Goal: Task Accomplishment & Management: Manage account settings

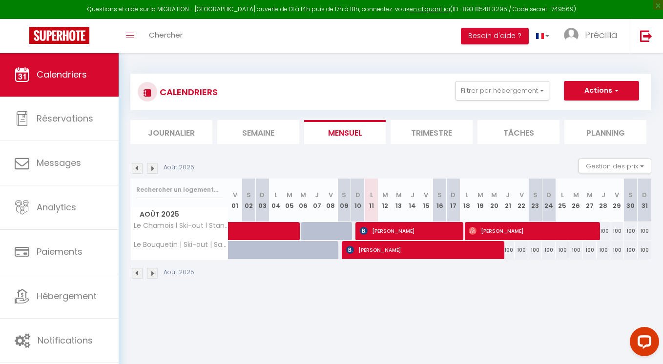
click at [150, 165] on img at bounding box center [152, 168] width 11 height 11
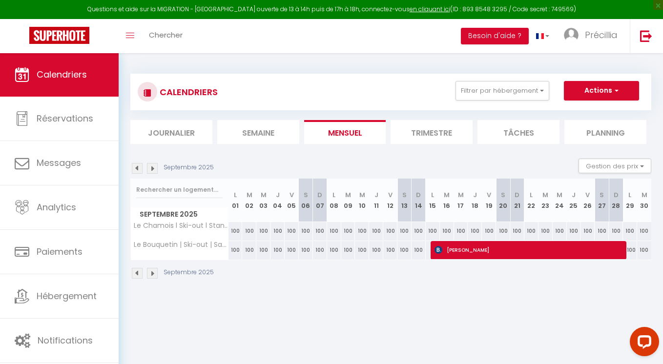
click at [154, 168] on img at bounding box center [152, 168] width 11 height 11
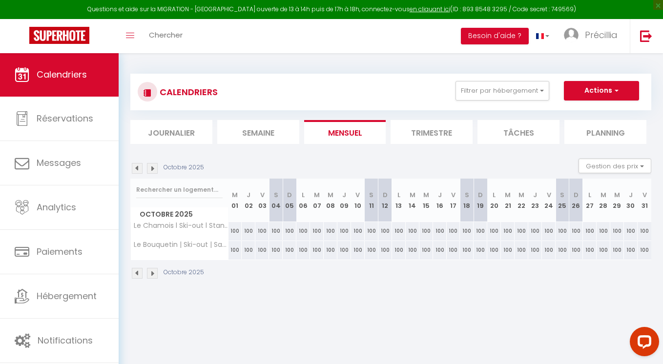
click at [154, 168] on img at bounding box center [152, 168] width 11 height 11
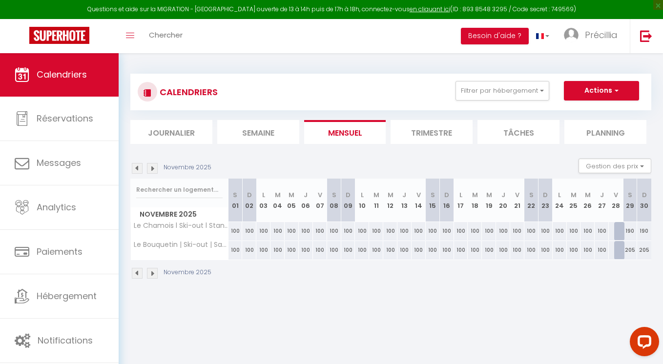
click at [621, 232] on div at bounding box center [621, 231] width 14 height 19
type input "400"
type input "[DATE]"
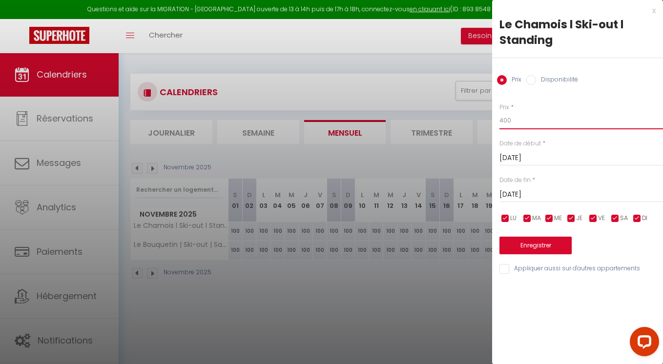
drag, startPoint x: 514, startPoint y: 119, endPoint x: 447, endPoint y: 119, distance: 67.3
click at [447, 119] on body "Questions et aide sur la MIGRATION - [GEOGRAPHIC_DATA] ouverte de 13 à 14h puis…" at bounding box center [331, 235] width 663 height 364
type input "100"
click at [545, 245] on button "Enregistrer" at bounding box center [535, 246] width 72 height 18
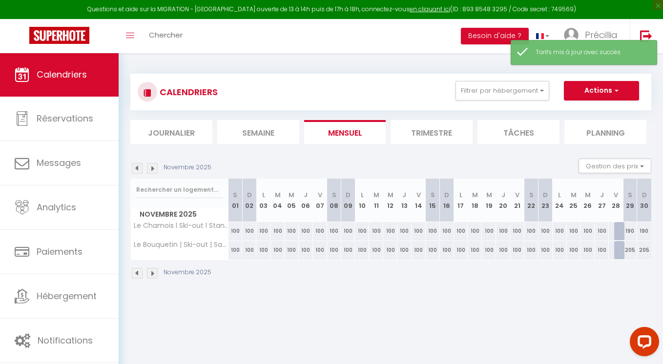
click at [617, 234] on div at bounding box center [621, 231] width 14 height 19
type input "100"
type input "[DATE]"
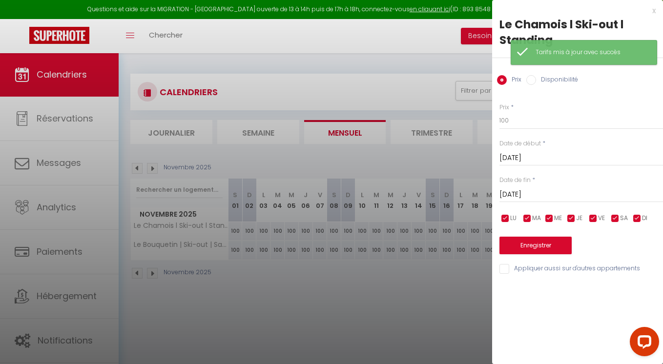
click at [557, 76] on label "Disponibilité" at bounding box center [557, 80] width 42 height 11
click at [536, 76] on input "Disponibilité" at bounding box center [531, 80] width 10 height 10
radio input "true"
radio input "false"
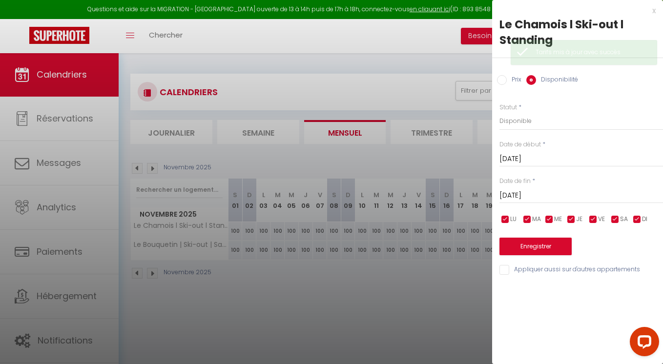
click at [527, 249] on button "Enregistrer" at bounding box center [535, 247] width 72 height 18
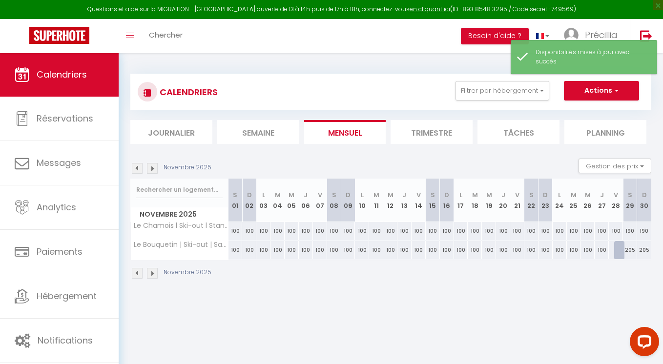
click at [616, 253] on div at bounding box center [621, 250] width 14 height 19
select select "1"
type input "[DATE]"
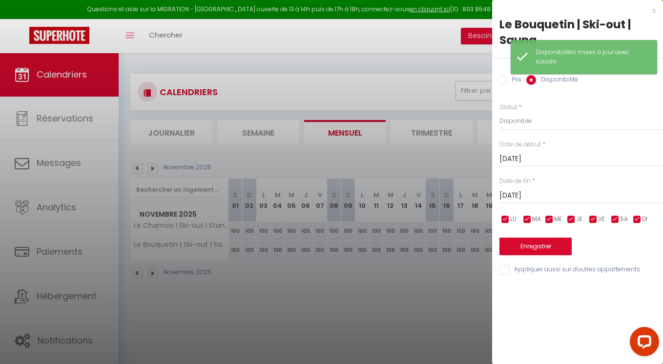
click at [444, 270] on div at bounding box center [331, 182] width 663 height 364
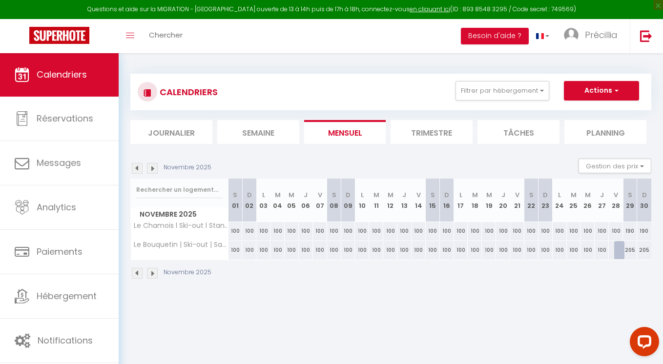
click at [155, 170] on img at bounding box center [152, 168] width 11 height 11
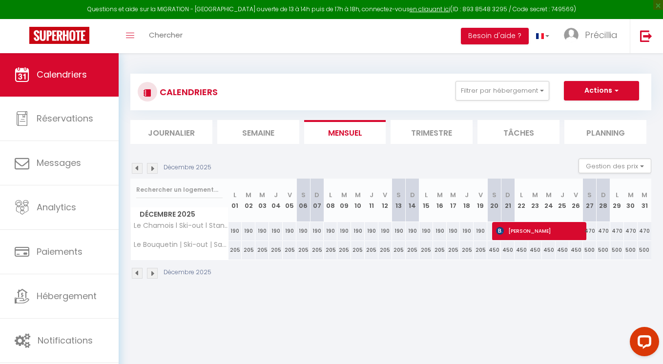
click at [136, 168] on img at bounding box center [137, 168] width 11 height 11
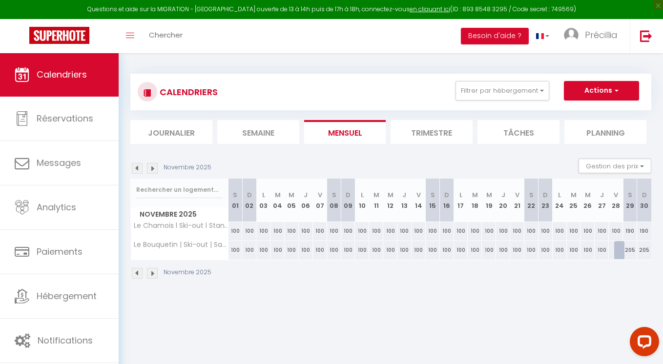
click at [618, 235] on div "100" at bounding box center [616, 231] width 14 height 18
select select "1"
type input "[DATE]"
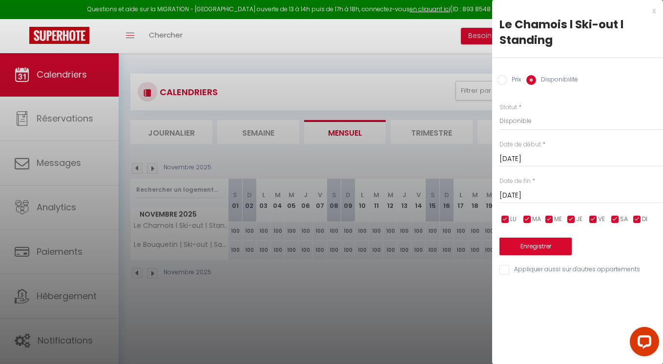
click at [502, 78] on input "Prix" at bounding box center [502, 80] width 10 height 10
radio input "true"
radio input "false"
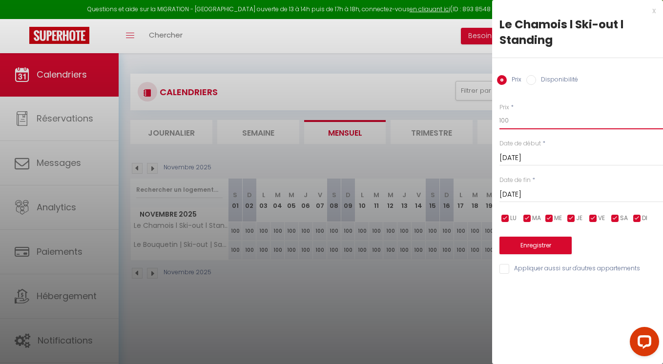
click at [528, 119] on input "100" at bounding box center [580, 121] width 163 height 18
type input "190"
click at [514, 245] on button "Enregistrer" at bounding box center [535, 246] width 72 height 18
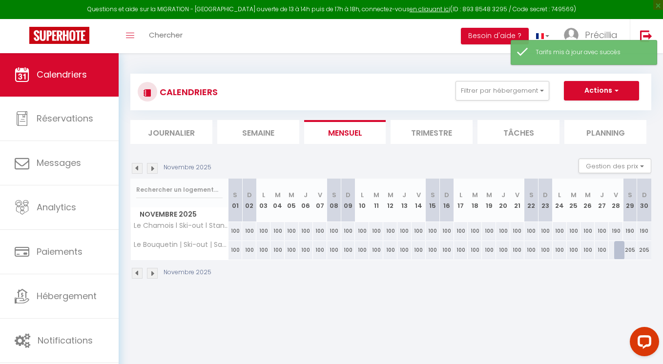
click at [618, 250] on div at bounding box center [621, 250] width 14 height 19
type input "400"
type input "[DATE]"
click at [618, 250] on div at bounding box center [331, 182] width 663 height 364
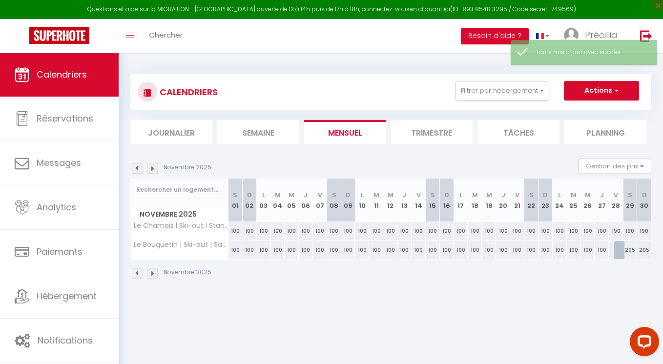
click at [618, 249] on div at bounding box center [621, 250] width 14 height 19
type input "400"
type input "[DATE]"
click at [0, 0] on div at bounding box center [0, 0] width 0 height 0
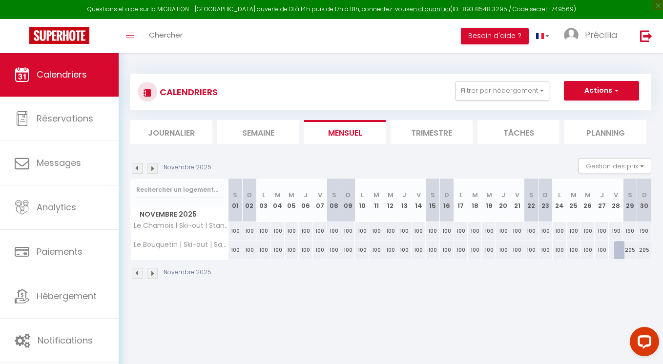
click at [618, 252] on div at bounding box center [621, 250] width 14 height 19
type input "400"
type input "[DATE]"
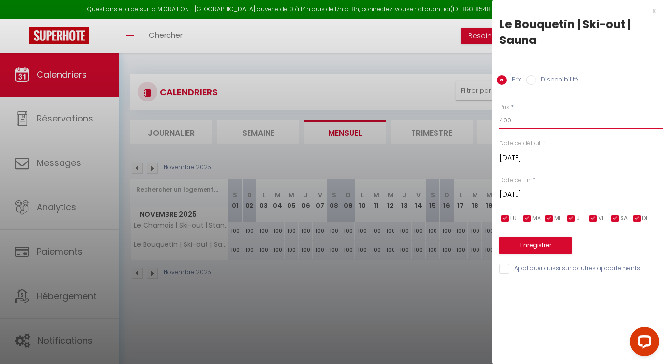
drag, startPoint x: 520, startPoint y: 122, endPoint x: 427, endPoint y: 116, distance: 92.4
click at [427, 116] on body "Questions et aide sur la MIGRATION - [GEOGRAPHIC_DATA] ouverte de 13 à 14h puis…" at bounding box center [331, 235] width 663 height 364
type input "200"
click at [527, 246] on button "Enregistrer" at bounding box center [535, 246] width 72 height 18
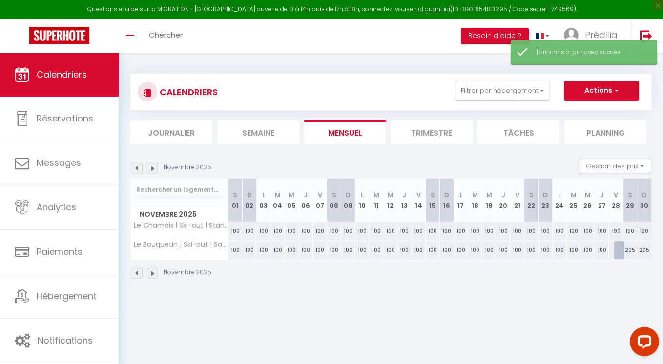
click at [622, 252] on div at bounding box center [621, 250] width 14 height 19
type input "200"
type input "[DATE]"
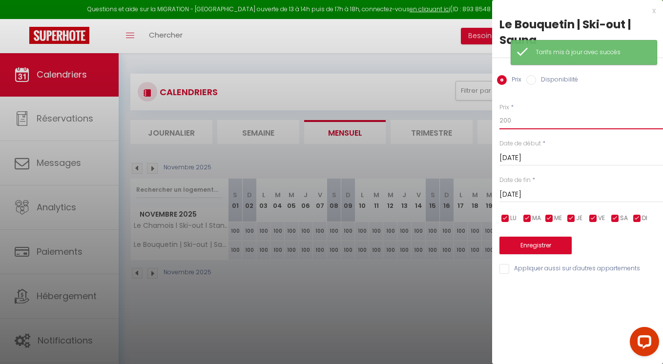
click at [535, 124] on input "200" at bounding box center [580, 121] width 163 height 18
type input "205"
click at [540, 251] on button "Enregistrer" at bounding box center [535, 246] width 72 height 18
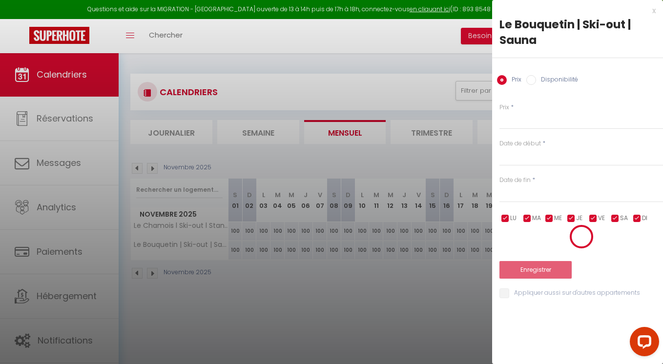
select select
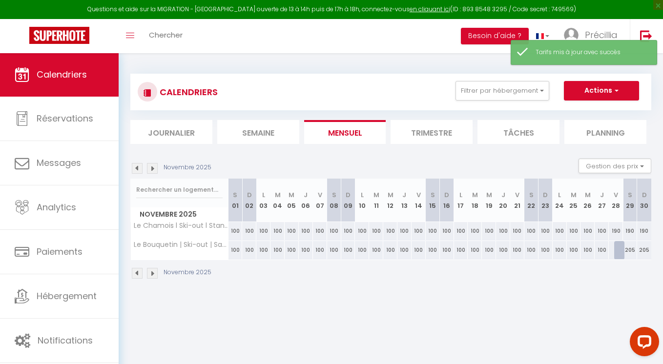
click at [619, 252] on div at bounding box center [621, 250] width 14 height 19
type input "205"
select select "1"
type input "[DATE]"
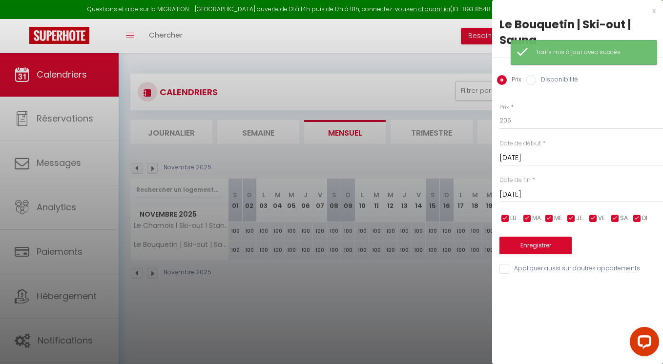
click at [552, 78] on label "Disponibilité" at bounding box center [557, 80] width 42 height 11
click at [536, 78] on input "Disponibilité" at bounding box center [531, 80] width 10 height 10
radio input "true"
radio input "false"
click at [529, 247] on button "Enregistrer" at bounding box center [535, 247] width 72 height 18
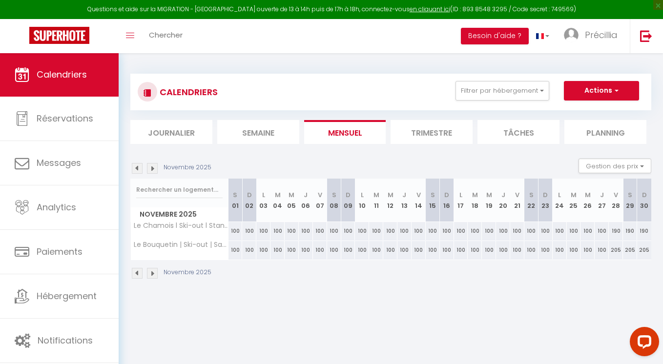
click at [151, 272] on img at bounding box center [152, 273] width 11 height 11
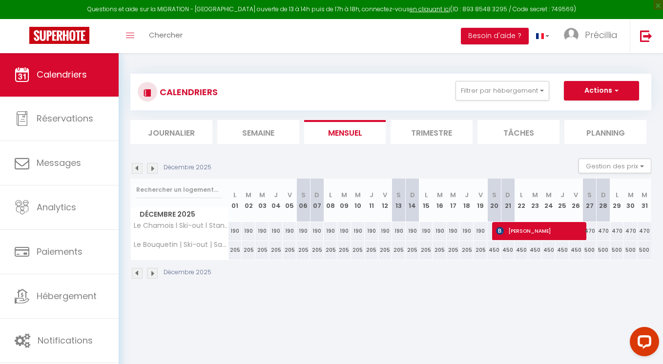
click at [152, 272] on img at bounding box center [152, 273] width 11 height 11
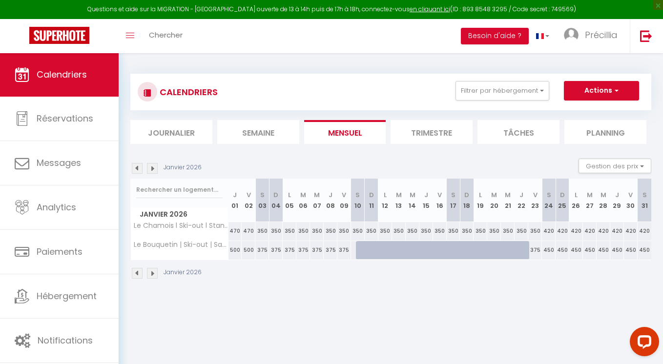
click at [356, 249] on div at bounding box center [363, 250] width 14 height 19
select select "1"
type input "[DATE]"
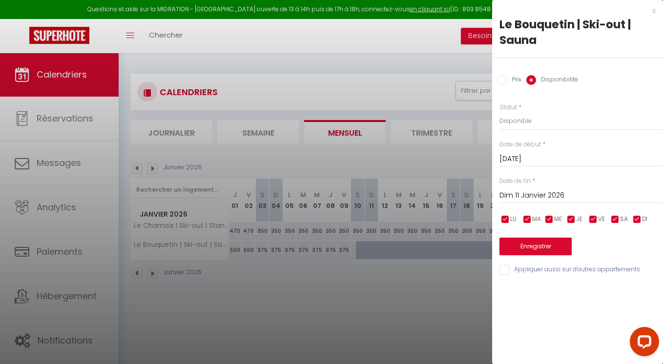
click at [514, 202] on input "Dim 11 Janvier 2026" at bounding box center [580, 195] width 163 height 13
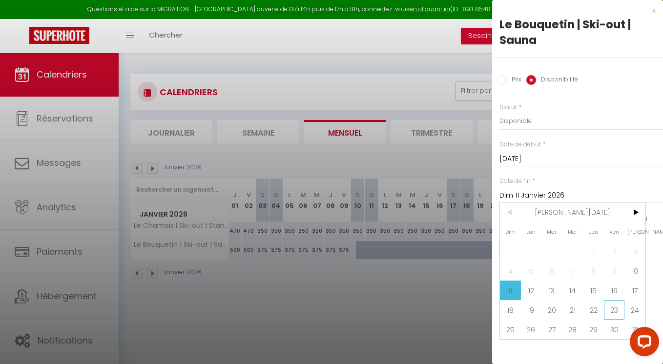
click at [613, 309] on span "23" at bounding box center [614, 310] width 21 height 20
type input "Ven 23 Janvier 2026"
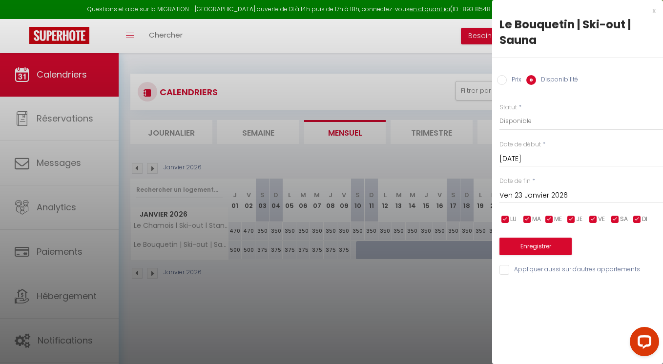
click at [546, 242] on button "Enregistrer" at bounding box center [535, 247] width 72 height 18
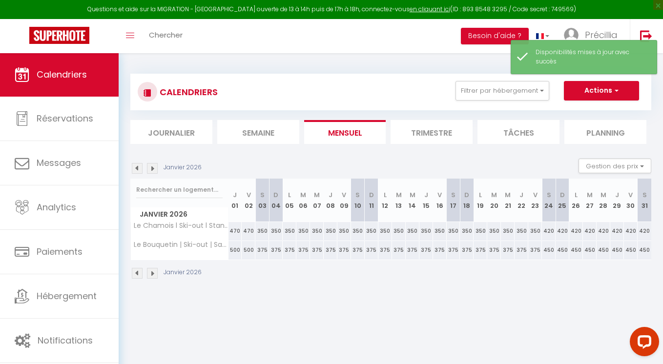
click at [154, 274] on img at bounding box center [152, 273] width 11 height 11
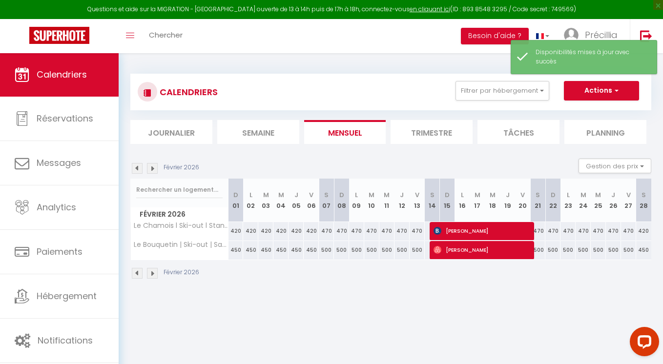
click at [154, 274] on img at bounding box center [152, 273] width 11 height 11
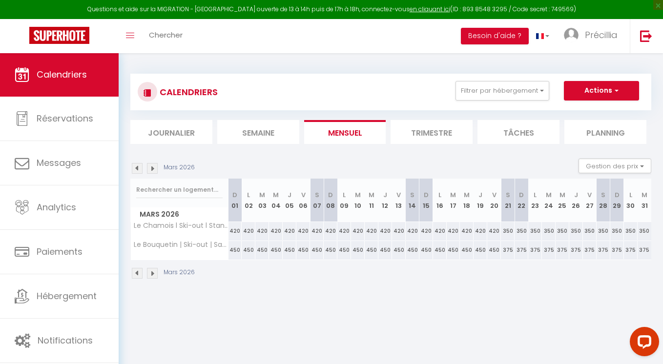
click at [154, 274] on img at bounding box center [152, 273] width 11 height 11
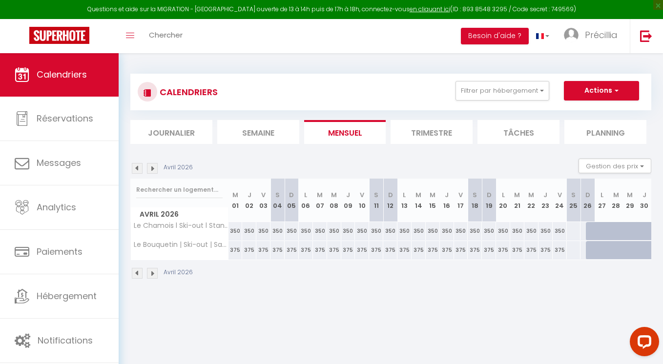
click at [142, 271] on img at bounding box center [137, 273] width 11 height 11
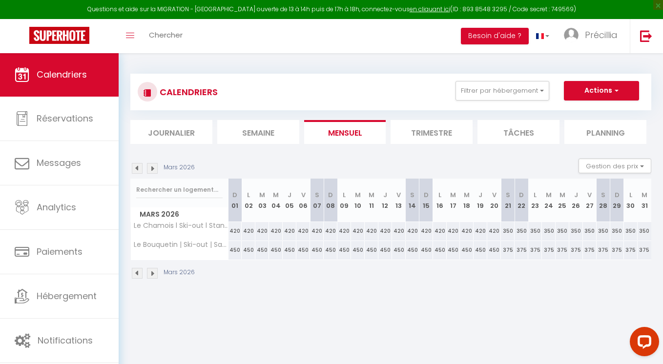
click at [48, 74] on span "Calendriers" at bounding box center [62, 74] width 50 height 12
